Goal: Navigation & Orientation: Find specific page/section

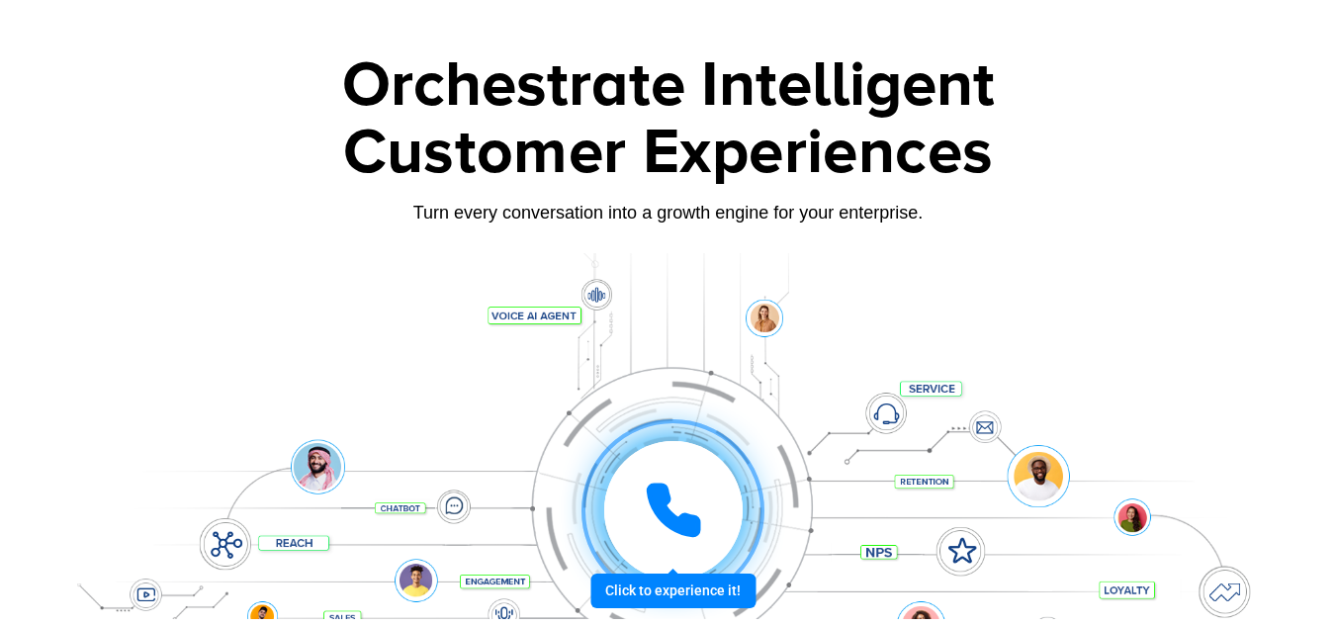
scroll to position [171, 0]
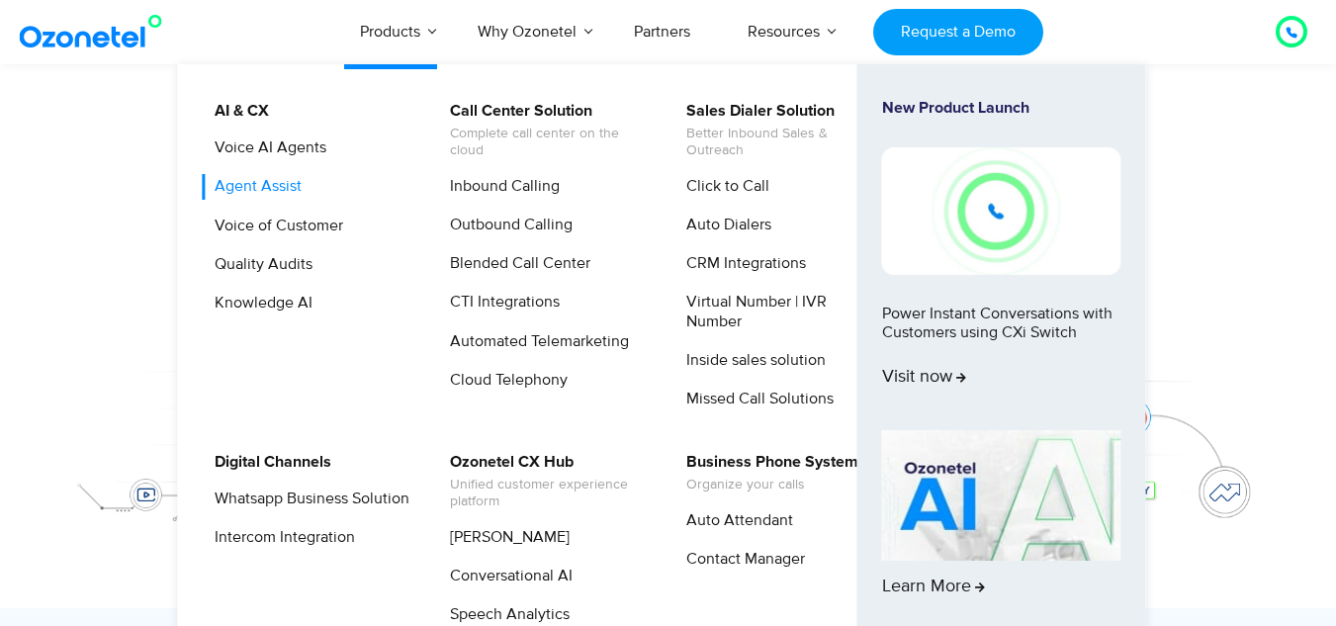
click at [263, 194] on link "Agent Assist" at bounding box center [253, 186] width 103 height 25
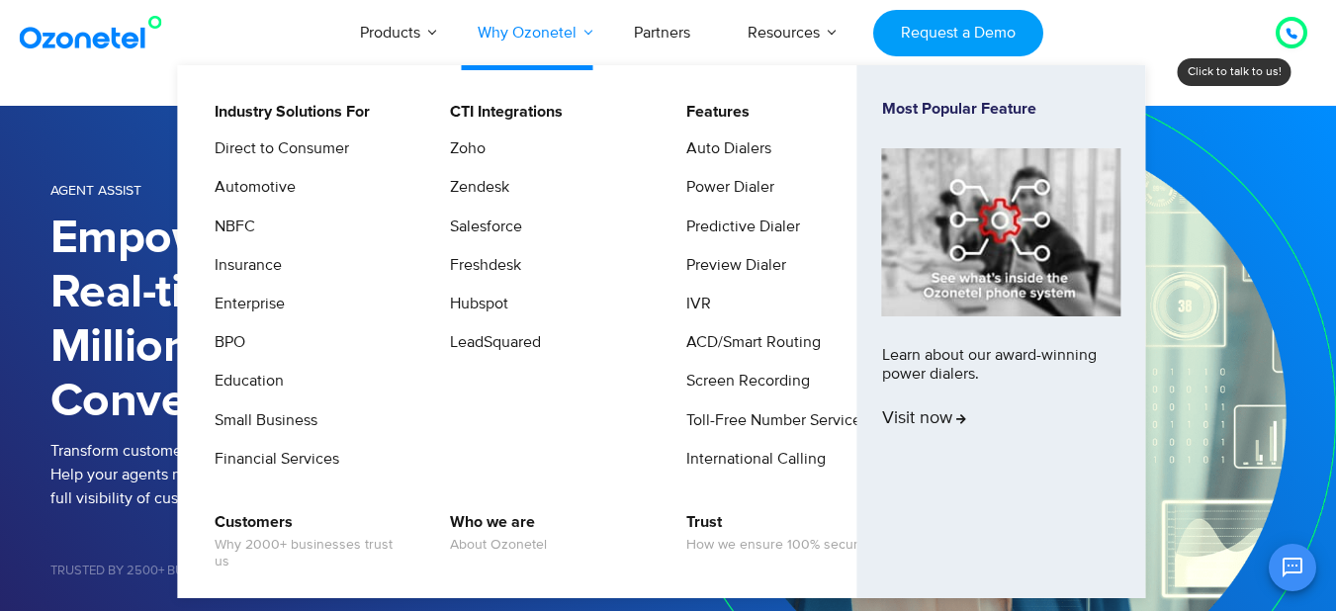
click at [510, 33] on link "Why Ozonetel" at bounding box center [527, 32] width 156 height 65
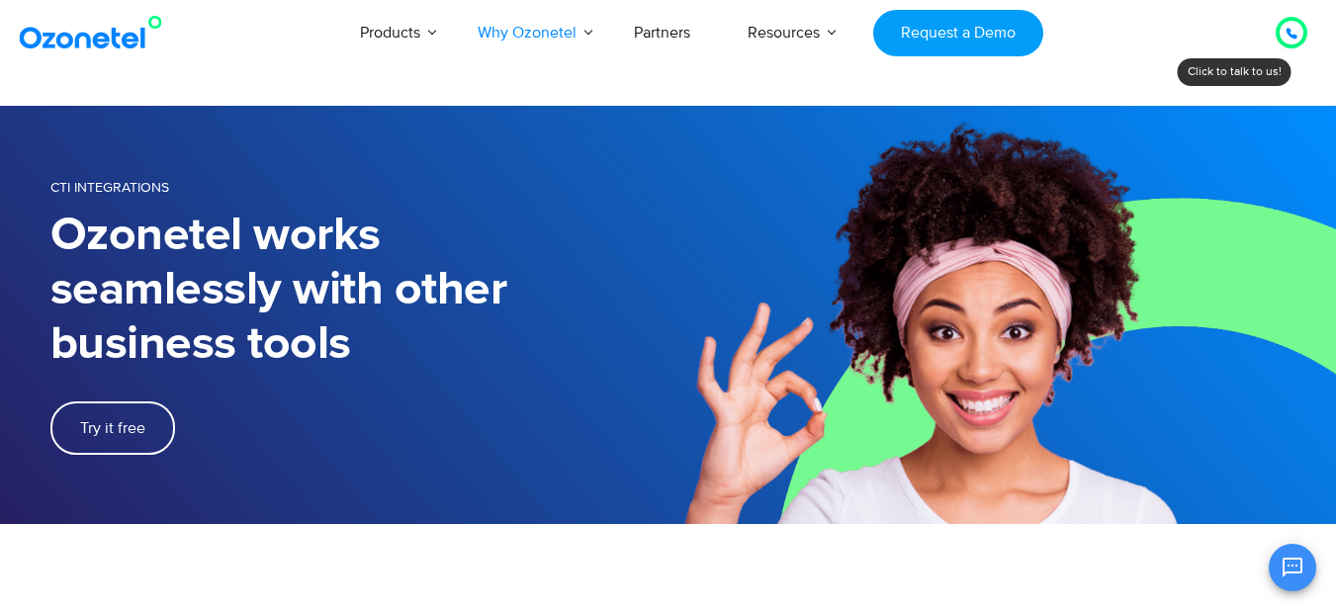
click at [45, 35] on img at bounding box center [95, 33] width 160 height 36
